Goal: Task Accomplishment & Management: Manage account settings

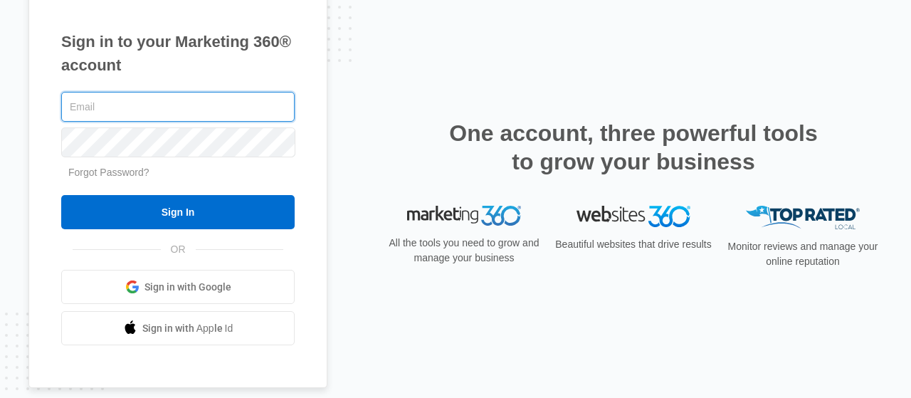
click at [167, 109] on input "text" at bounding box center [178, 107] width 234 height 30
type input "accessadxgroupe@gmail.com"
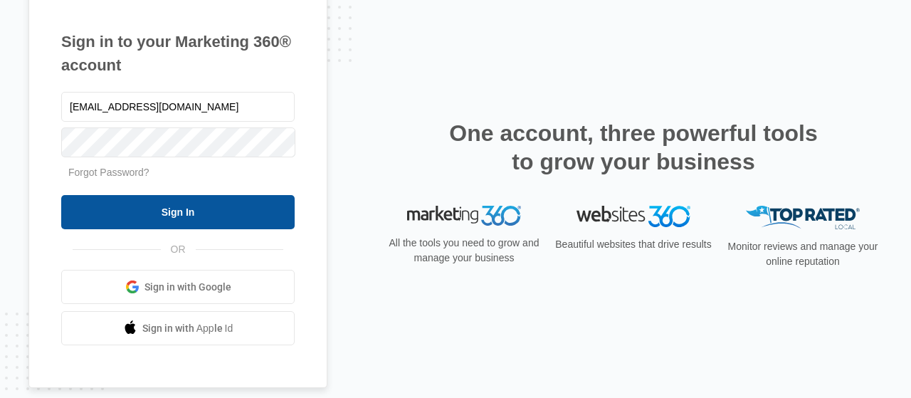
click at [171, 211] on input "Sign In" at bounding box center [178, 212] width 234 height 34
